Goal: Transaction & Acquisition: Purchase product/service

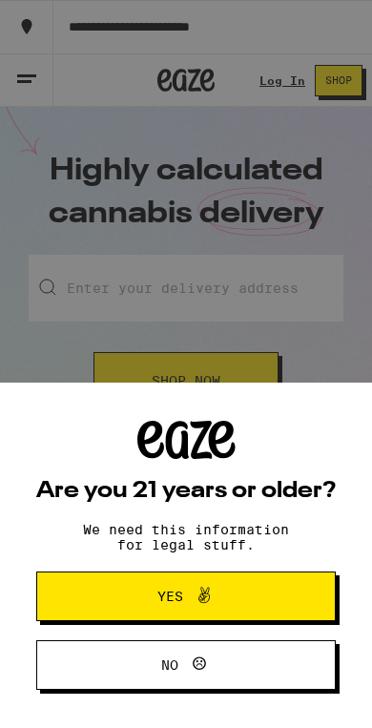
click at [291, 579] on button "Yes" at bounding box center [186, 597] width 300 height 50
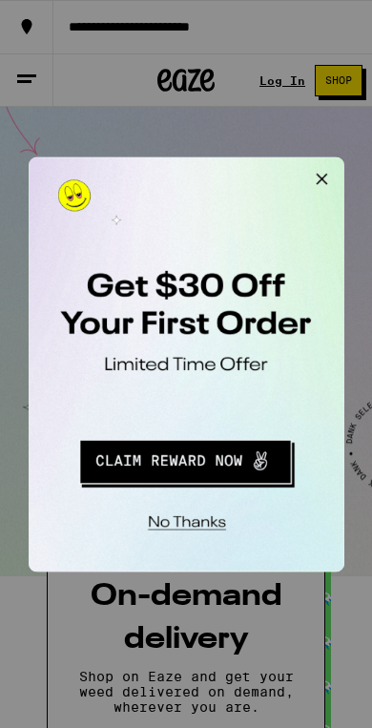
click at [199, 274] on div "No thanks" at bounding box center [160, 329] width 264 height 347
click at [282, 171] on button "Close Modal" at bounding box center [270, 176] width 38 height 38
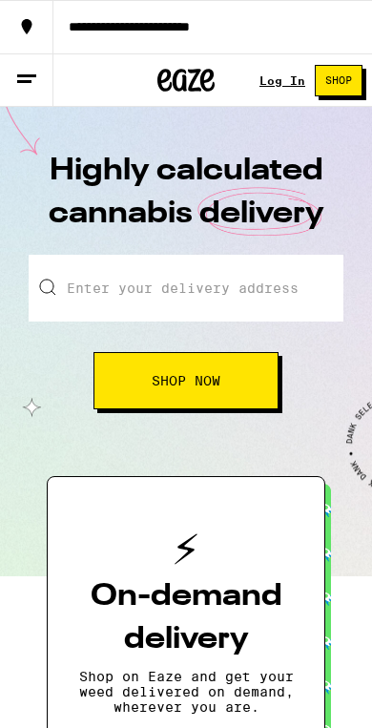
click at [256, 288] on input "Enter your delivery address" at bounding box center [186, 288] width 315 height 67
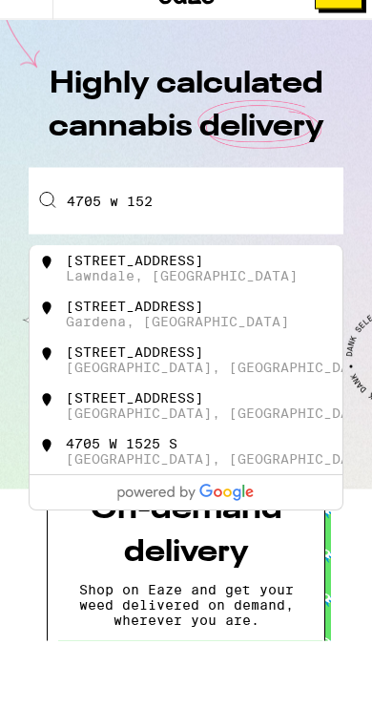
click at [203, 341] on div "[STREET_ADDRESS]" at bounding box center [134, 348] width 137 height 15
type input "[STREET_ADDRESS]"
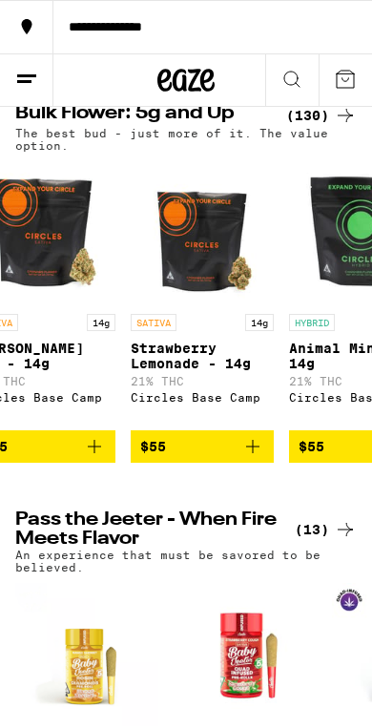
scroll to position [0, 7829]
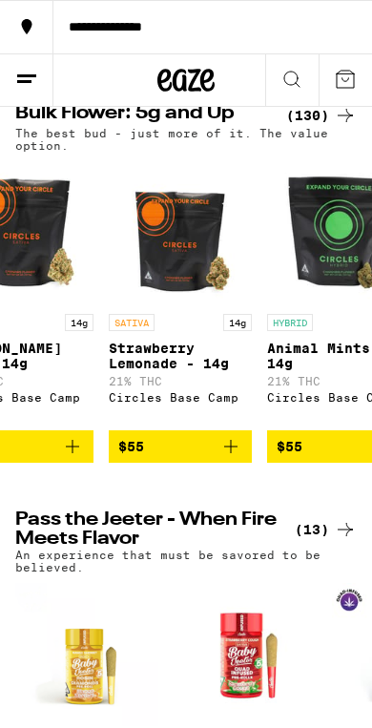
click at [63, 304] on img "Open page for Berry Pie - 14g from Circles Base Camp" at bounding box center [21, 232] width 143 height 143
click at [62, 304] on img "Open page for Berry Pie - 14g from Circles Base Camp" at bounding box center [21, 232] width 143 height 143
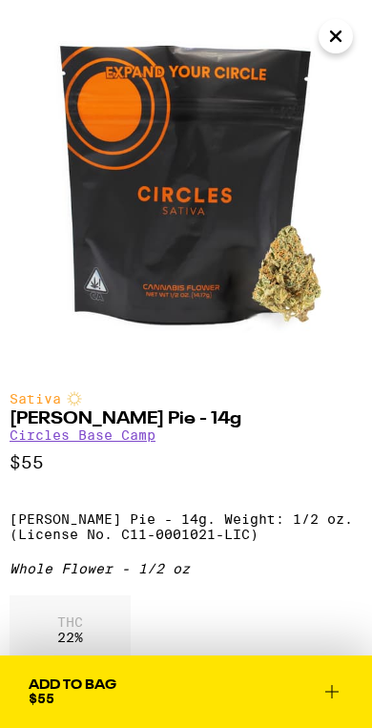
scroll to position [10, 0]
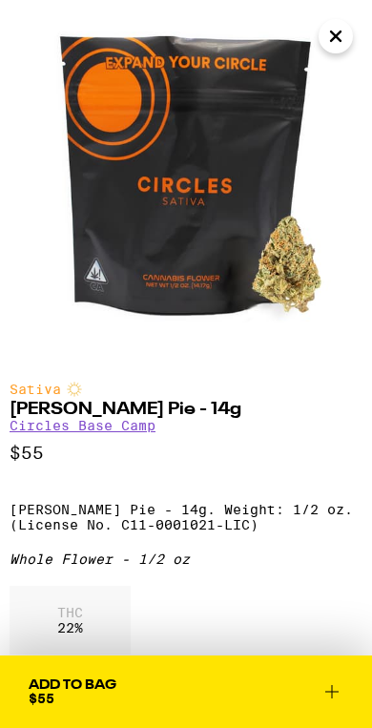
click at [331, 27] on icon "Close" at bounding box center [336, 36] width 23 height 29
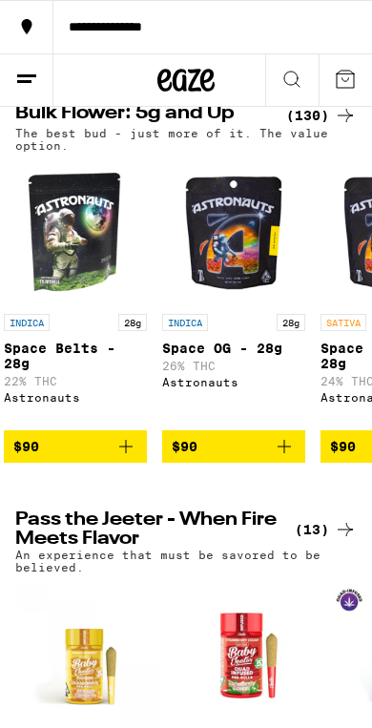
scroll to position [0, 13634]
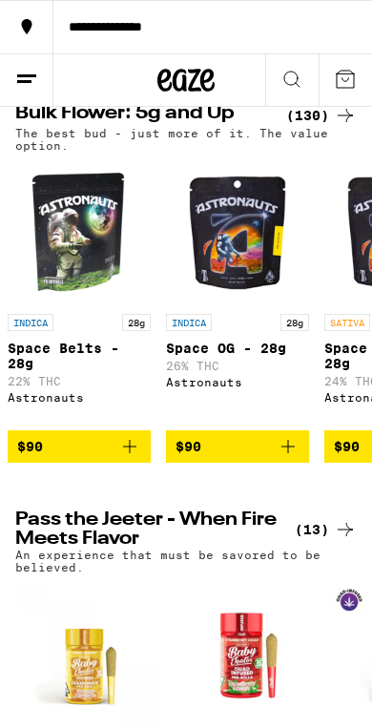
click at [227, 304] on img "Open page for Space OG - 28g from Astronauts" at bounding box center [237, 232] width 143 height 143
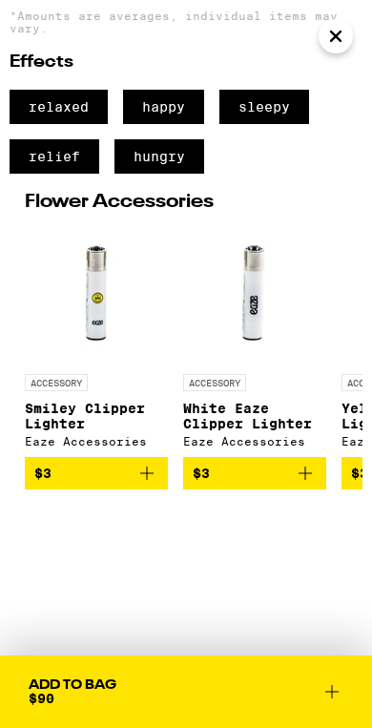
scroll to position [711, 0]
click at [339, 696] on icon at bounding box center [332, 692] width 23 height 23
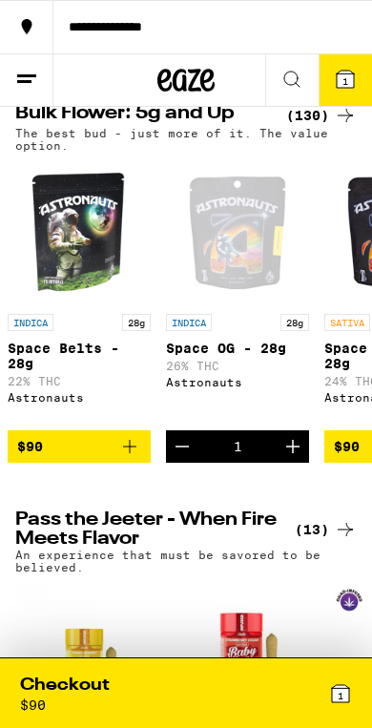
click at [268, 679] on div "1" at bounding box center [269, 693] width 166 height 39
